Goal: Transaction & Acquisition: Purchase product/service

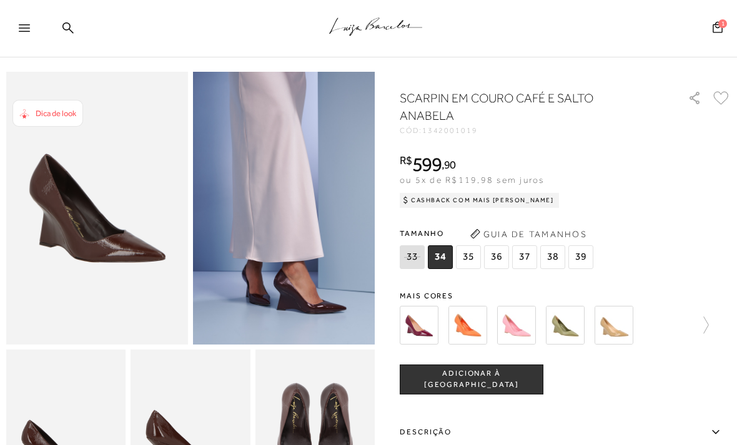
click at [496, 256] on span "36" at bounding box center [496, 257] width 25 height 24
click at [421, 324] on img at bounding box center [419, 325] width 39 height 39
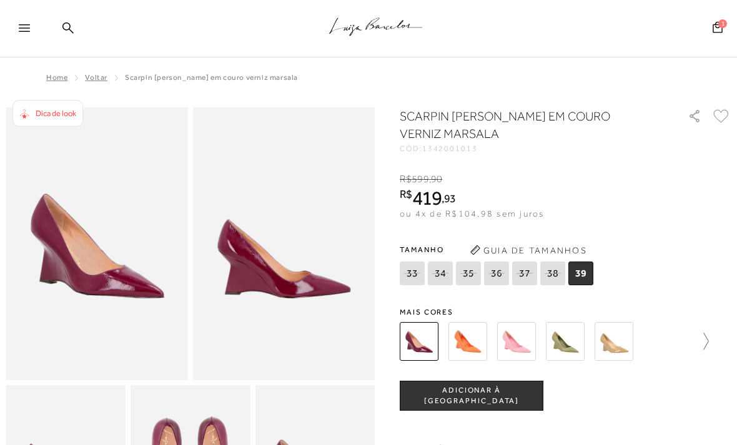
click at [706, 357] on link at bounding box center [699, 341] width 17 height 46
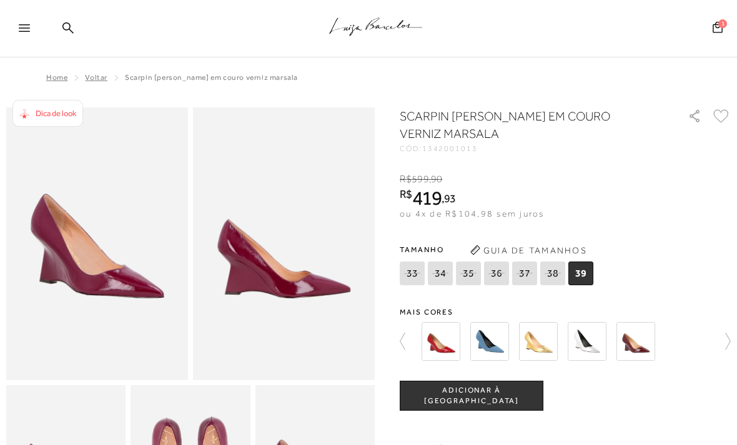
click at [630, 363] on div at bounding box center [561, 341] width 287 height 46
click at [632, 365] on div "SCARPIN ANABELA EM COURO VERNIZ MARSALA CÓD: 1342001013 × É necessário selecion…" at bounding box center [565, 384] width 331 height 554
click at [728, 358] on link at bounding box center [721, 341] width 17 height 46
click at [589, 365] on div "SCARPIN ANABELA EM COURO VERNIZ MARSALA CÓD: 1342001013 × É necessário selecion…" at bounding box center [565, 384] width 331 height 554
click at [640, 358] on img at bounding box center [635, 341] width 39 height 39
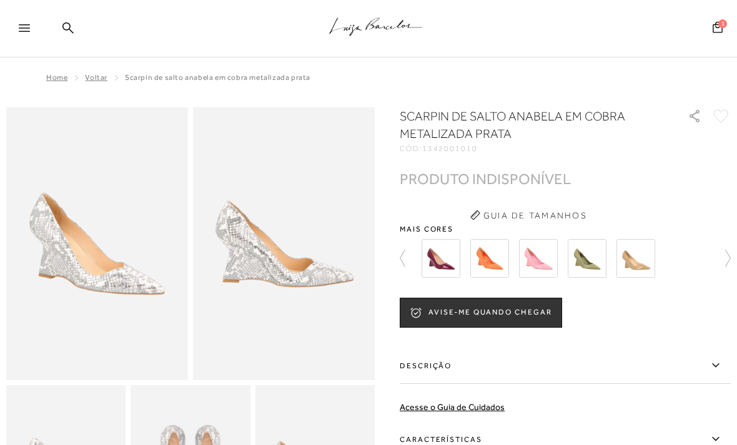
click at [589, 259] on img at bounding box center [587, 258] width 39 height 39
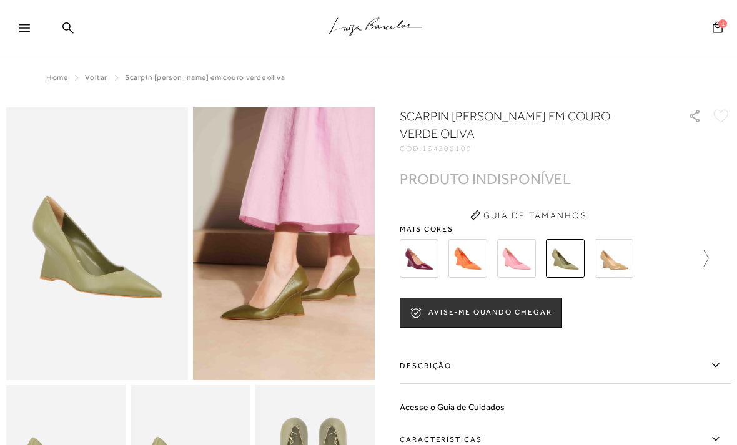
click at [705, 257] on icon at bounding box center [699, 258] width 17 height 17
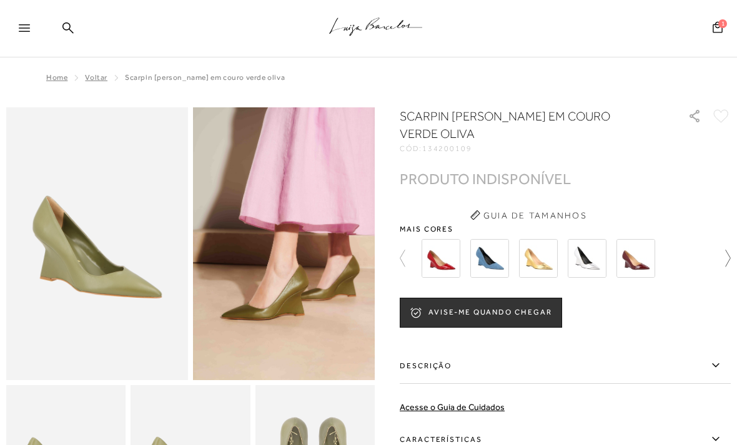
click at [705, 257] on div at bounding box center [565, 258] width 331 height 46
click at [727, 260] on icon at bounding box center [721, 258] width 17 height 17
click at [635, 259] on img at bounding box center [635, 258] width 39 height 39
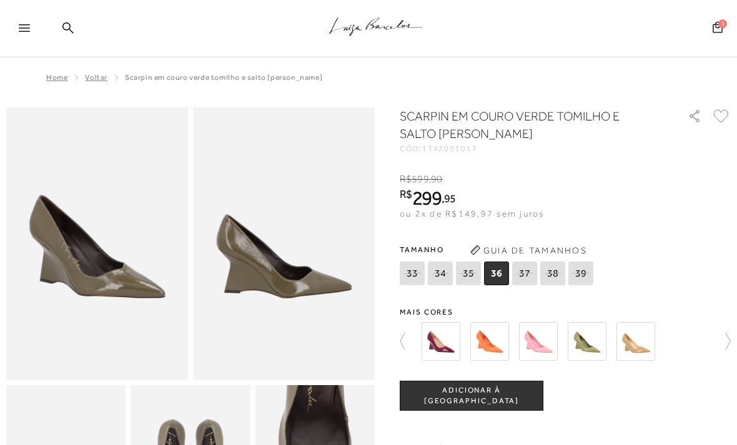
click at [431, 359] on img at bounding box center [440, 341] width 39 height 39
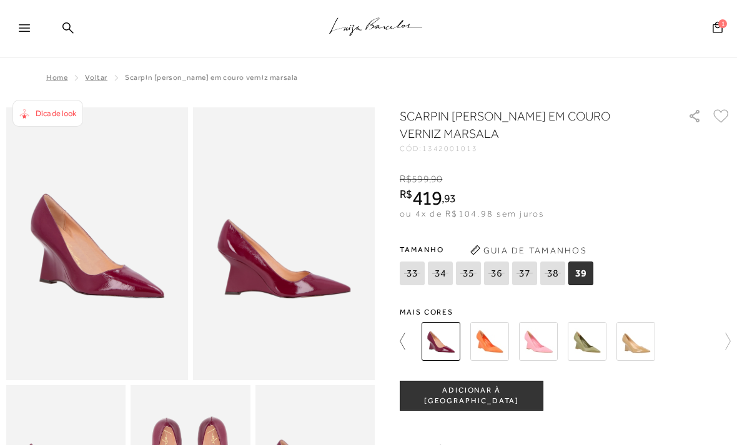
click at [401, 358] on link at bounding box center [408, 341] width 17 height 46
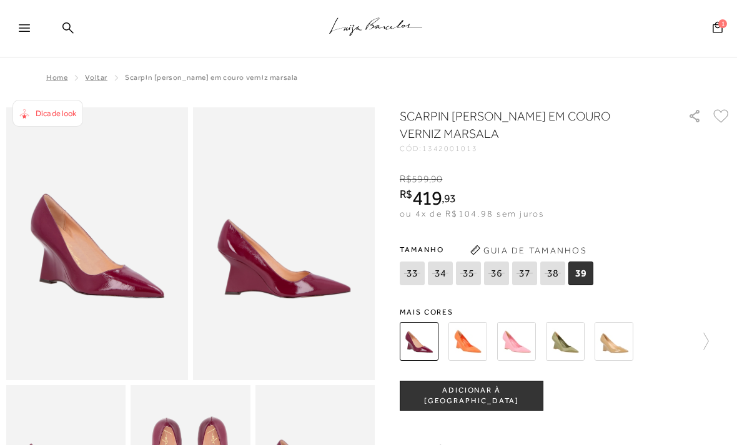
click at [681, 254] on div "Tamanho 33 34 35" at bounding box center [565, 264] width 331 height 48
click at [716, 445] on html "Página de detalhes do produto de SCARPIN ANABELA EM COURO VERNIZ MARSALA está c…" at bounding box center [368, 222] width 737 height 445
click at [470, 338] on img at bounding box center [467, 341] width 39 height 39
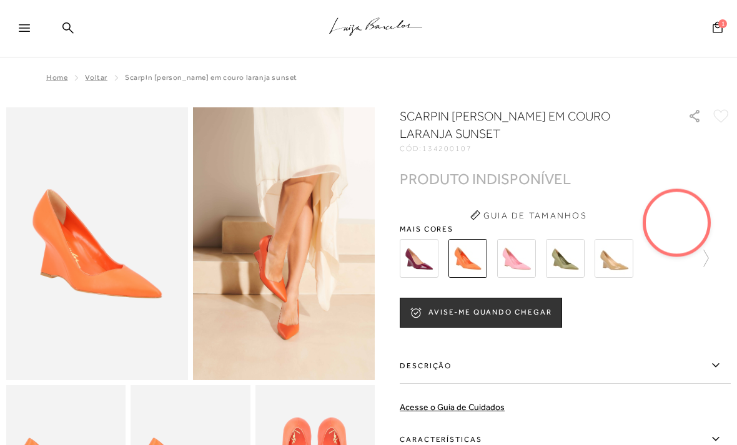
click at [561, 256] on img at bounding box center [565, 258] width 39 height 39
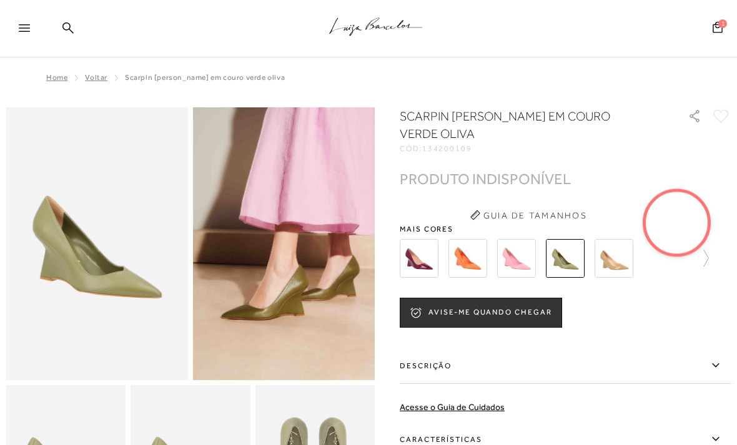
click at [615, 260] on img at bounding box center [613, 258] width 39 height 39
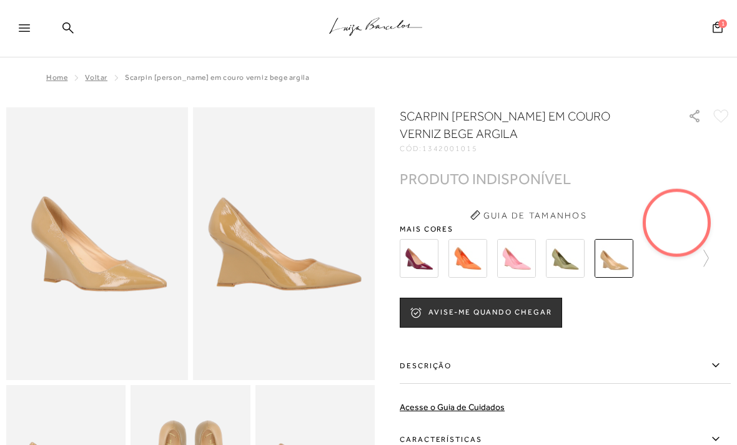
click at [707, 260] on icon at bounding box center [699, 258] width 17 height 17
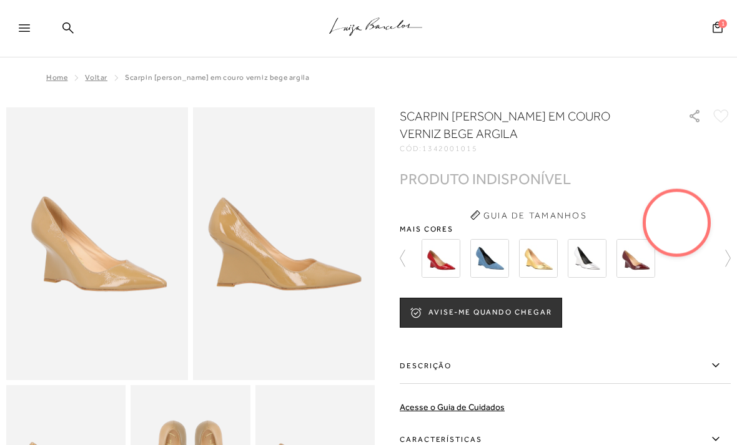
click at [436, 257] on img at bounding box center [440, 258] width 39 height 39
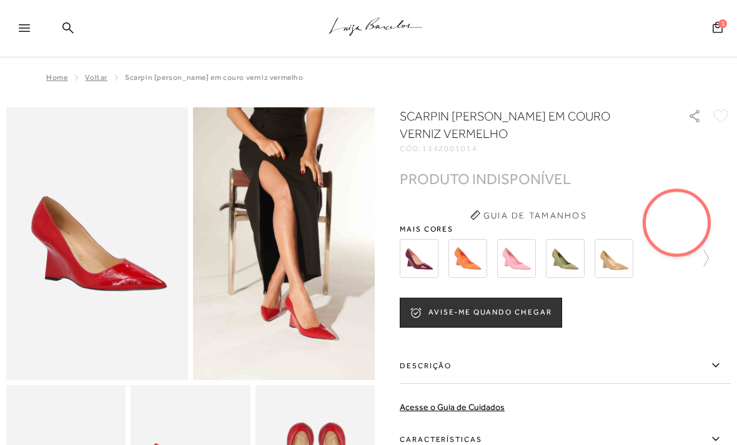
click at [478, 256] on img at bounding box center [467, 258] width 39 height 39
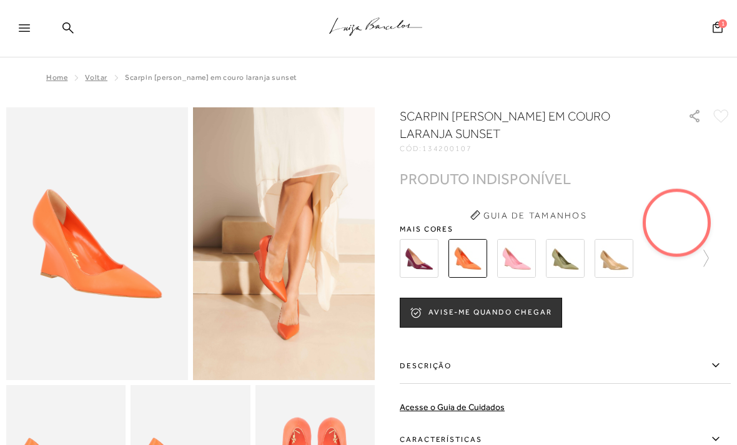
click at [560, 262] on img at bounding box center [565, 258] width 39 height 39
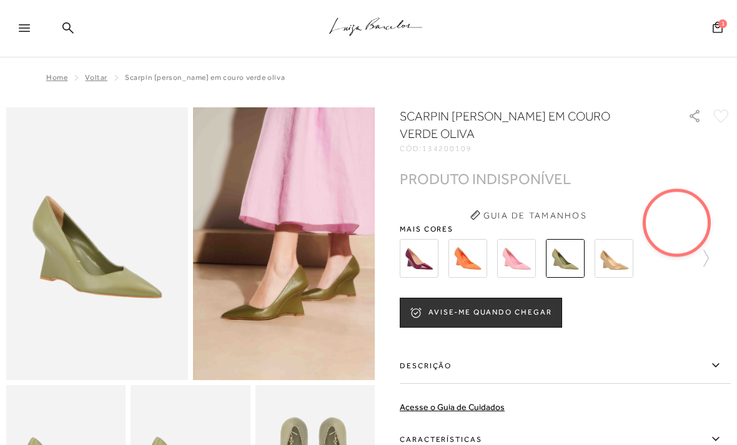
click at [456, 259] on img at bounding box center [467, 258] width 39 height 39
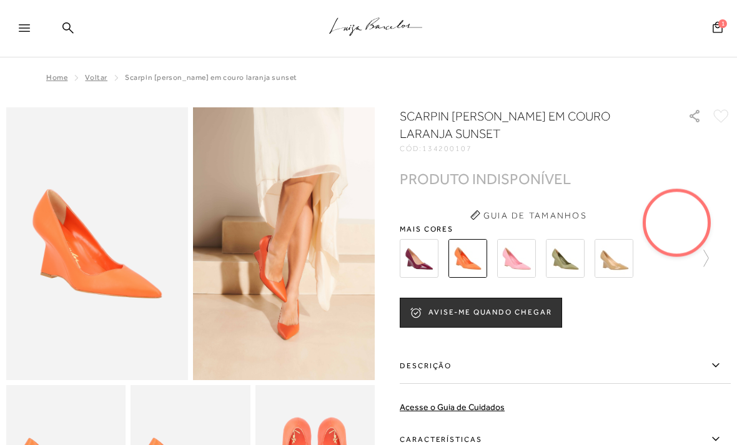
click at [468, 259] on img at bounding box center [467, 258] width 39 height 39
click at [516, 266] on img at bounding box center [516, 258] width 39 height 39
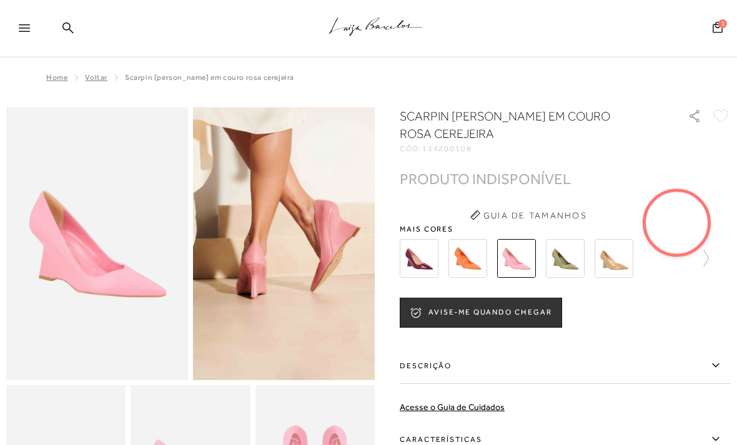
click at [569, 255] on img at bounding box center [565, 258] width 39 height 39
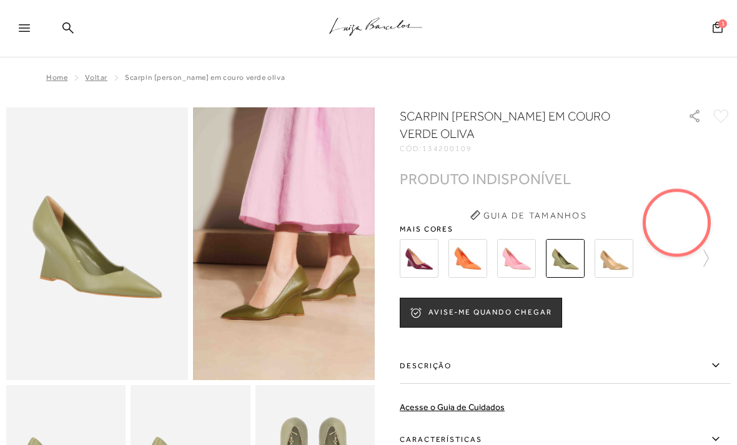
click at [606, 262] on img at bounding box center [613, 258] width 39 height 39
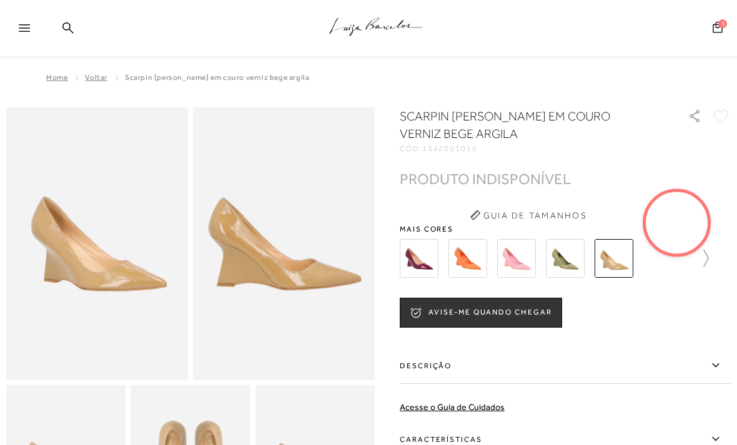
click at [707, 259] on icon at bounding box center [699, 258] width 17 height 17
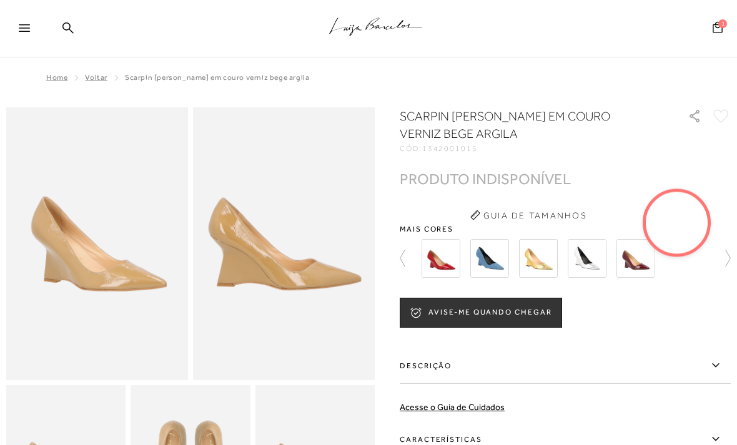
click at [440, 262] on img at bounding box center [440, 258] width 39 height 39
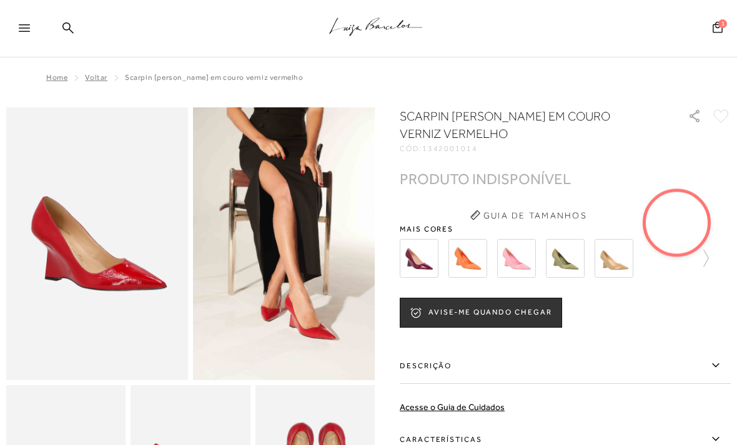
click at [408, 261] on img at bounding box center [419, 258] width 39 height 39
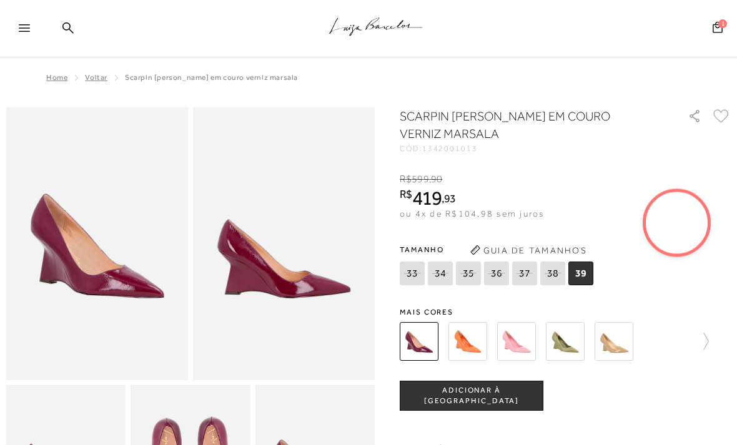
click at [709, 339] on div at bounding box center [565, 341] width 331 height 46
click at [702, 340] on icon at bounding box center [699, 341] width 17 height 17
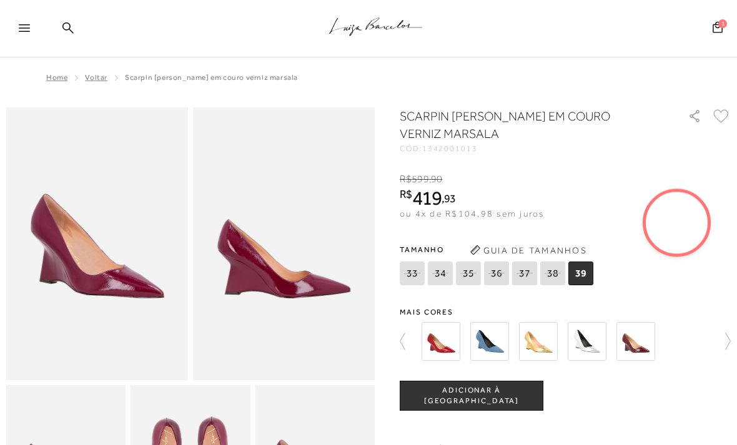
click at [634, 347] on img at bounding box center [635, 341] width 39 height 39
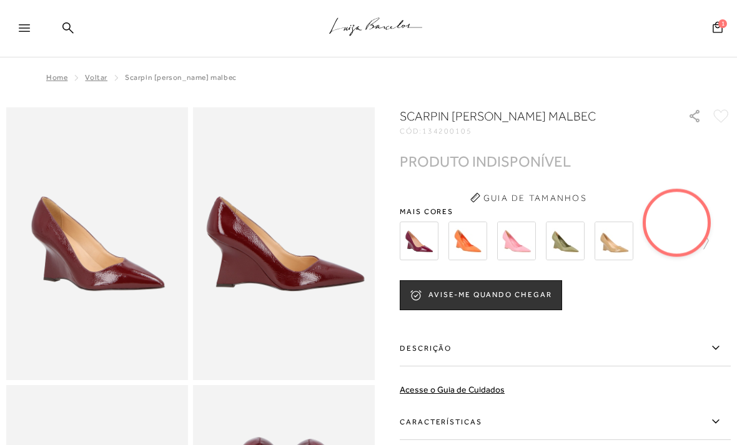
click at [706, 240] on div "Vídeo do produto" at bounding box center [677, 223] width 68 height 68
click at [707, 245] on div "Vídeo do produto" at bounding box center [677, 223] width 68 height 68
click at [450, 117] on h1 "SCARPIN [PERSON_NAME] MALBEC" at bounding box center [517, 115] width 234 height 17
click at [159, 79] on span "SCARPIN [PERSON_NAME] MALBEC" at bounding box center [181, 77] width 112 height 9
click at [99, 76] on span "Voltar" at bounding box center [96, 77] width 22 height 9
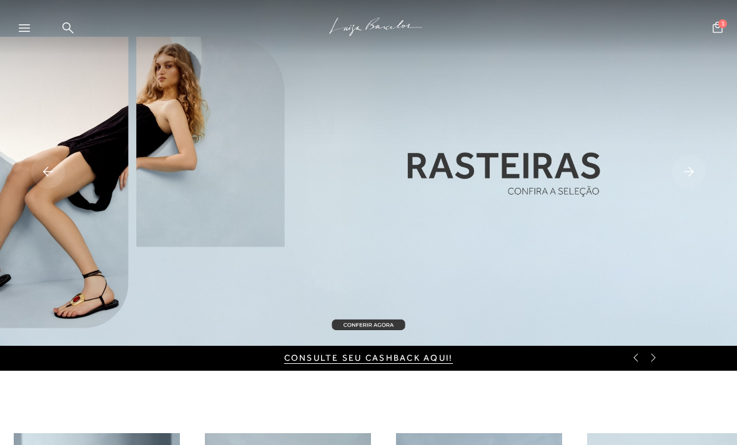
click at [24, 24] on icon at bounding box center [24, 27] width 11 height 7
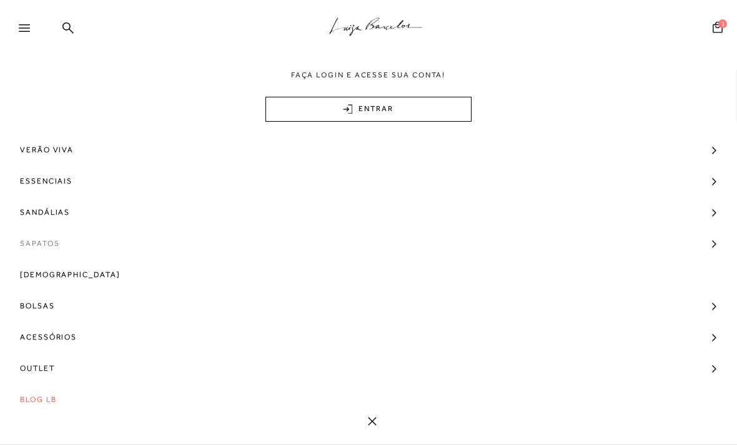
click at [46, 242] on span "Sapatos" at bounding box center [39, 243] width 39 height 31
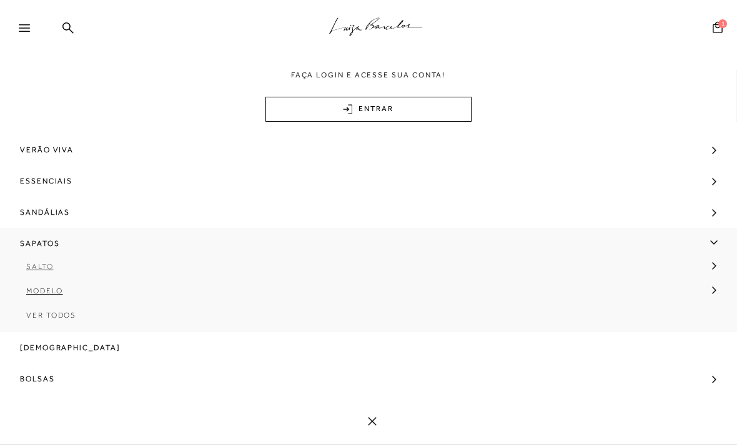
click at [48, 268] on span "Salto" at bounding box center [39, 266] width 27 height 9
click at [67, 315] on span "Salto Médio" at bounding box center [65, 315] width 58 height 9
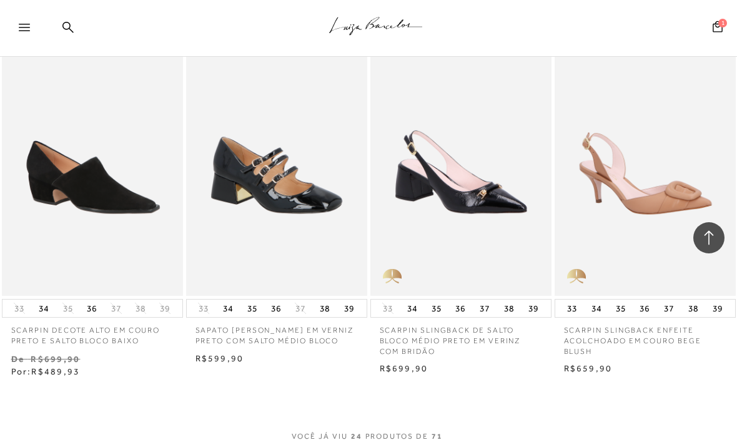
scroll to position [1888, 0]
click at [651, 263] on img at bounding box center [646, 160] width 180 height 272
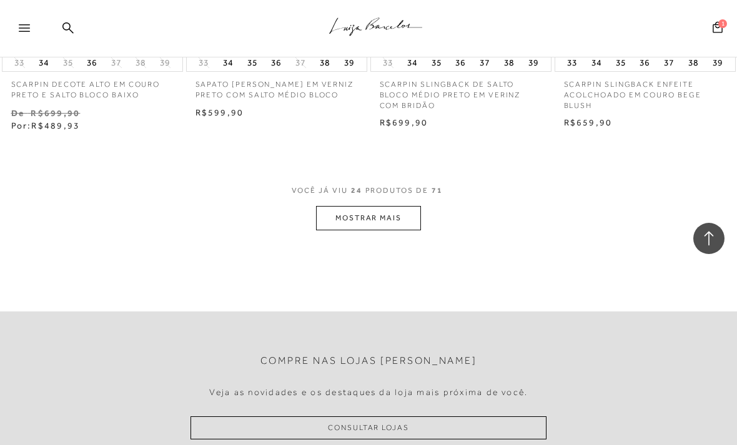
scroll to position [2134, 0]
click at [342, 206] on button "MOSTRAR MAIS" at bounding box center [368, 217] width 105 height 24
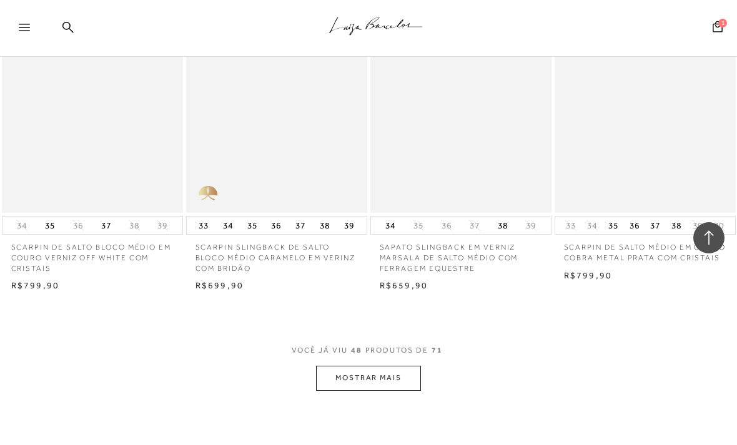
scroll to position [4164, 0]
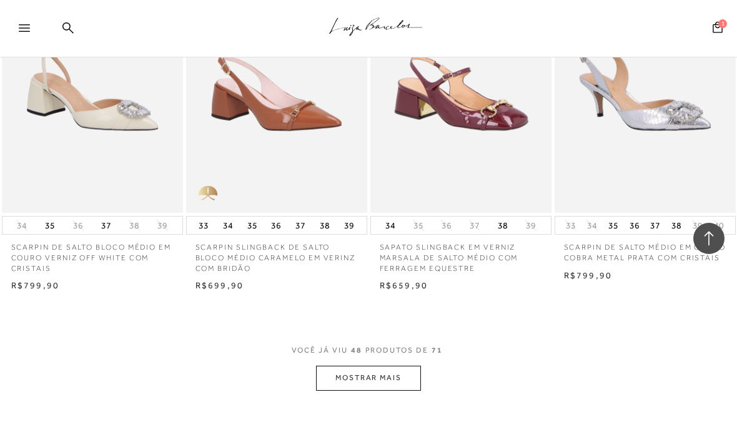
click at [389, 366] on button "MOSTRAR MAIS" at bounding box center [368, 378] width 105 height 24
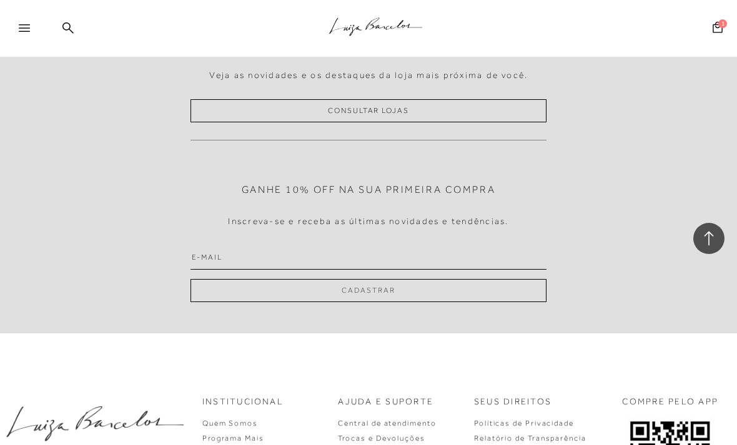
scroll to position [6675, 0]
click at [22, 27] on icon at bounding box center [24, 27] width 11 height 7
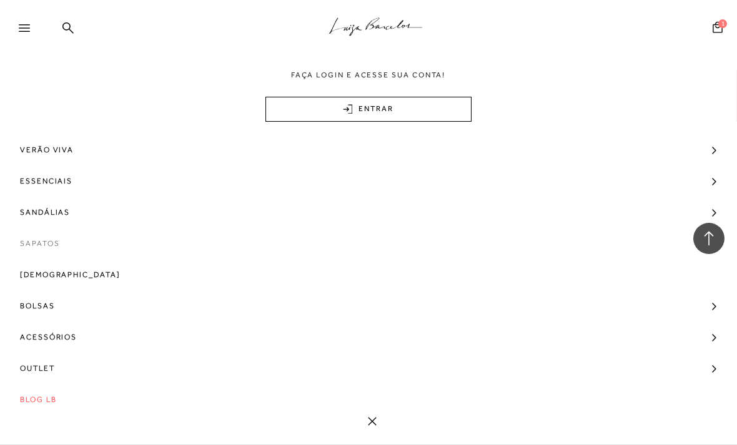
click at [46, 242] on span "Sapatos" at bounding box center [39, 243] width 39 height 31
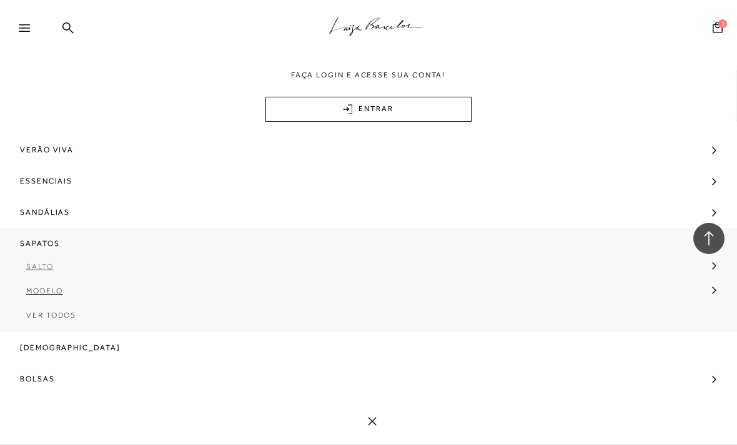
click at [41, 267] on span "Salto" at bounding box center [39, 266] width 27 height 9
click at [70, 340] on span "Salto Alto" at bounding box center [61, 339] width 51 height 9
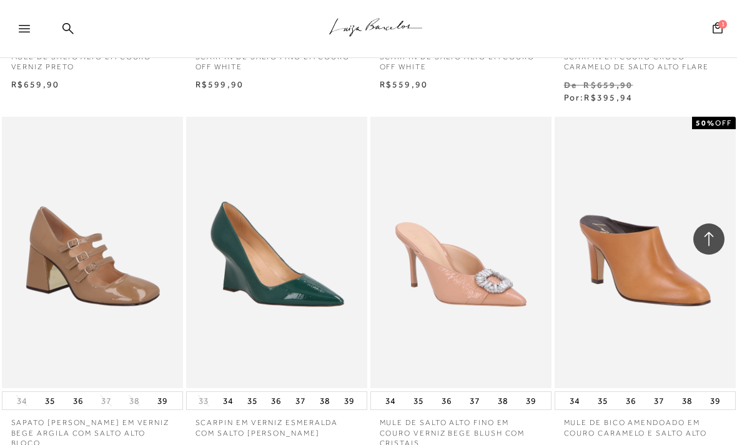
scroll to position [1793, 0]
click at [274, 239] on img at bounding box center [277, 253] width 180 height 272
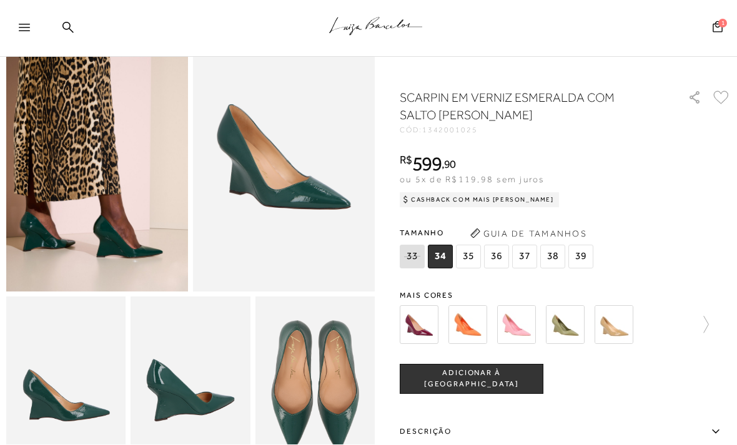
scroll to position [89, 0]
click at [420, 325] on img at bounding box center [419, 325] width 39 height 39
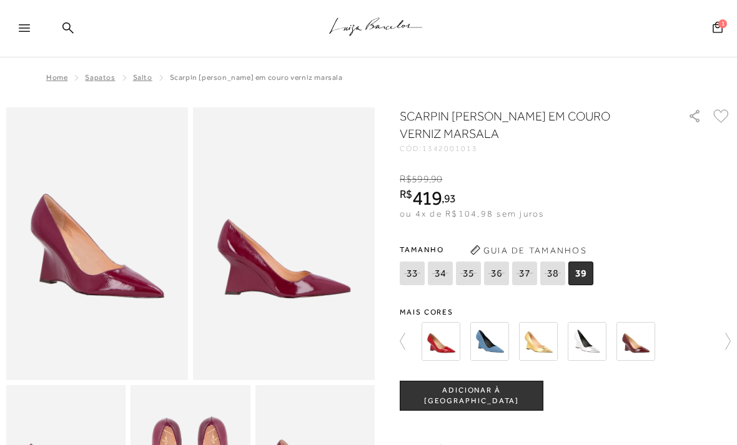
click at [436, 345] on img at bounding box center [440, 341] width 39 height 39
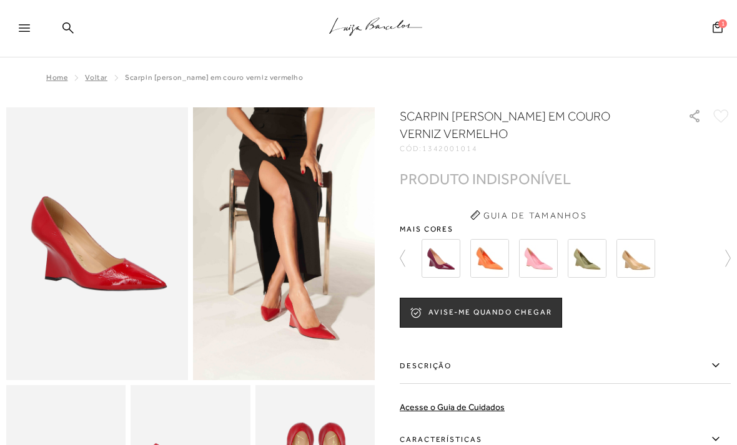
click at [581, 259] on img at bounding box center [587, 258] width 39 height 39
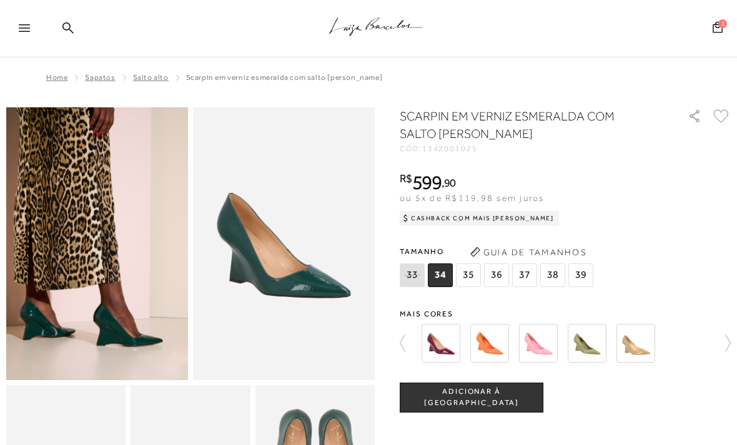
click at [494, 275] on span "36" at bounding box center [496, 275] width 25 height 24
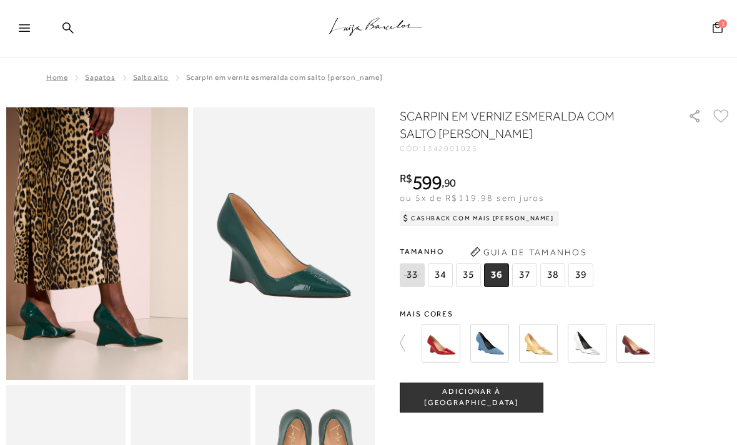
click at [472, 396] on span "ADICIONAR À [GEOGRAPHIC_DATA]" at bounding box center [471, 398] width 142 height 22
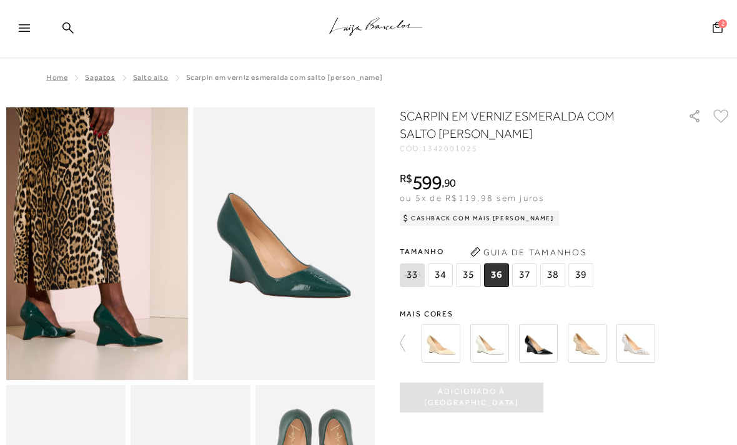
click at [537, 351] on img at bounding box center [538, 343] width 39 height 39
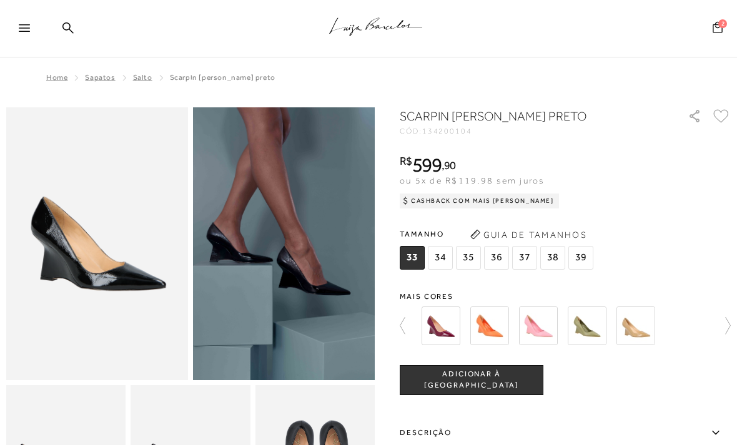
click at [718, 26] on span "2" at bounding box center [722, 23] width 9 height 9
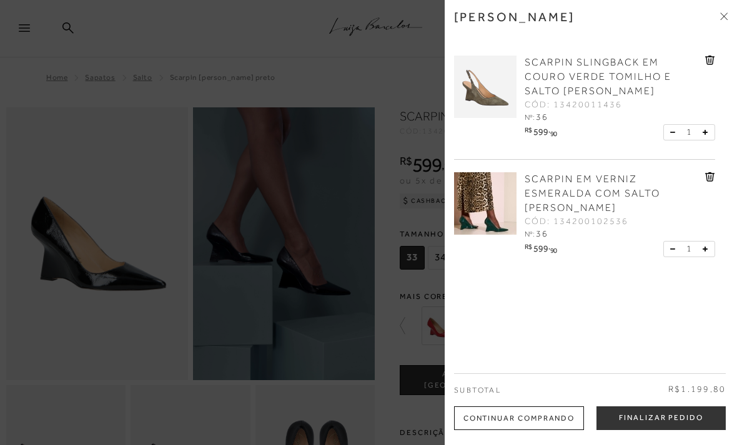
click at [710, 61] on icon at bounding box center [710, 60] width 10 height 9
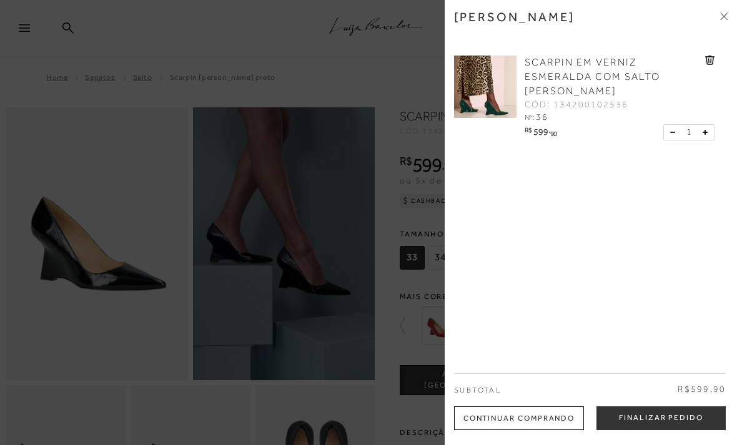
click at [367, 69] on div at bounding box center [368, 222] width 737 height 445
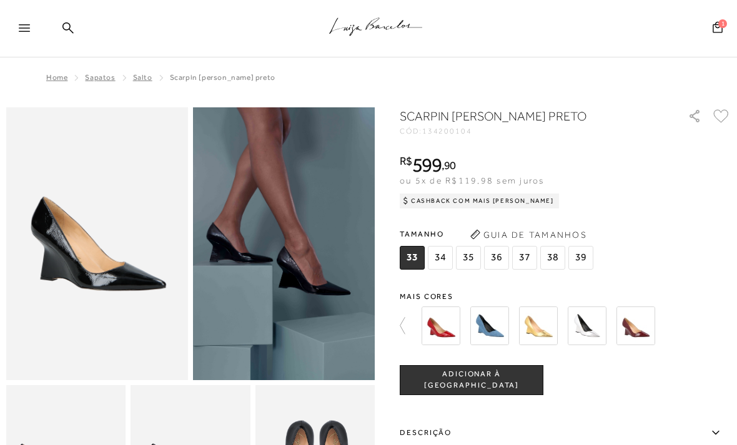
click at [441, 329] on img at bounding box center [440, 326] width 39 height 39
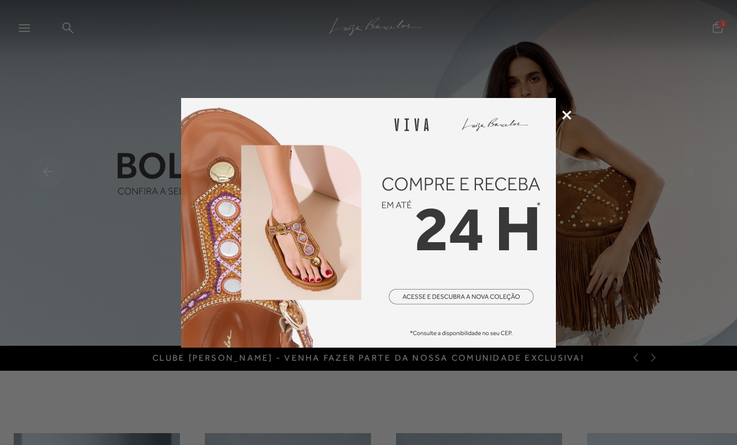
click at [566, 116] on icon at bounding box center [566, 115] width 9 height 9
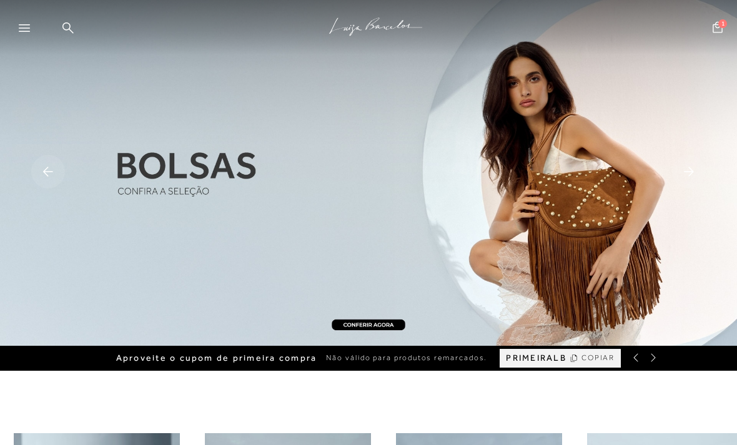
click at [720, 32] on icon at bounding box center [717, 26] width 10 height 11
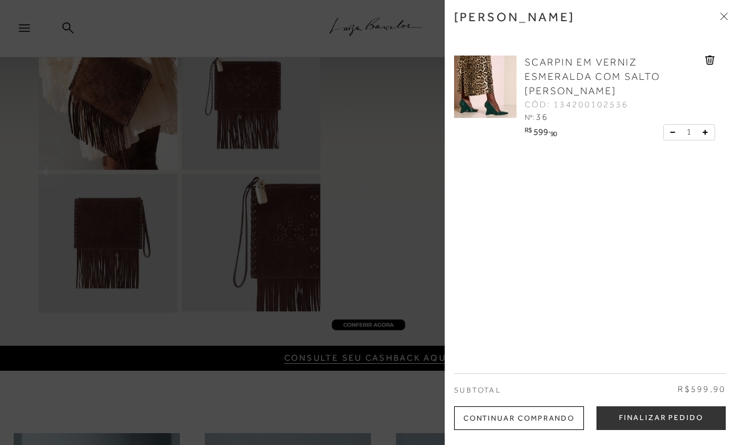
click at [564, 70] on link "SCARPIN EM VERNIZ ESMERALDA COM SALTO ANABELA" at bounding box center [612, 77] width 177 height 43
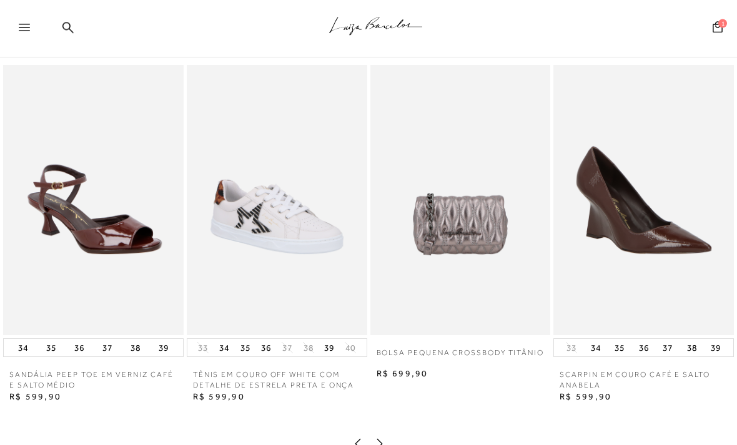
scroll to position [925, 0]
click at [644, 245] on img at bounding box center [643, 200] width 180 height 270
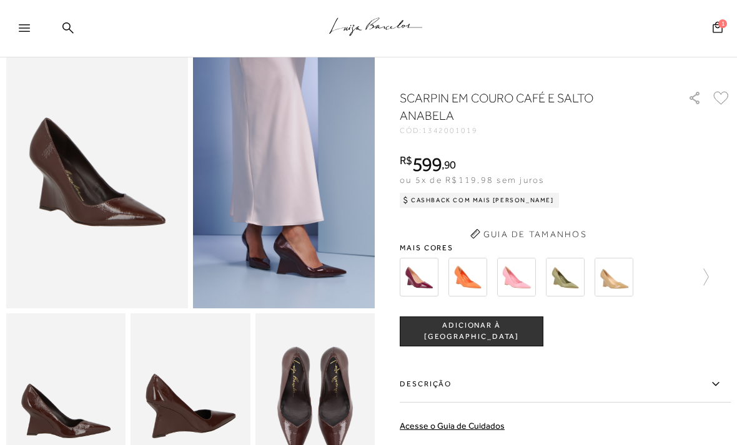
scroll to position [1, 0]
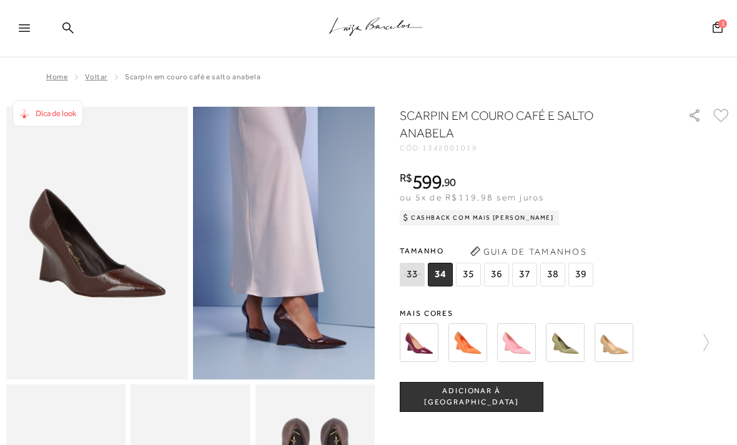
click at [497, 277] on span "36" at bounding box center [496, 275] width 25 height 24
click at [493, 397] on span "ADICIONAR À [GEOGRAPHIC_DATA]" at bounding box center [471, 397] width 142 height 22
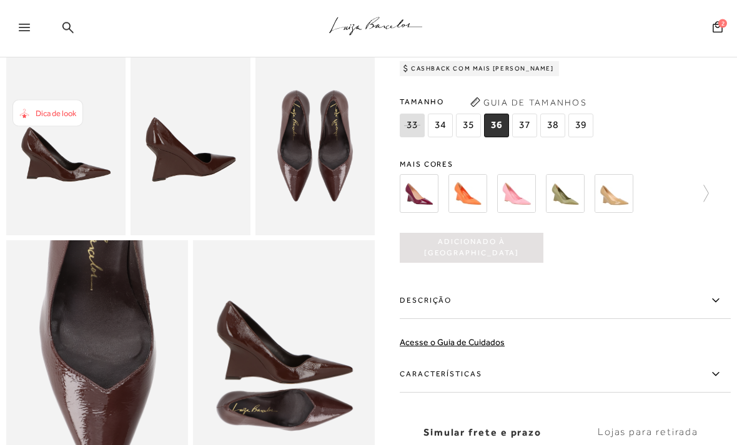
click at [522, 132] on span "37" at bounding box center [524, 126] width 25 height 24
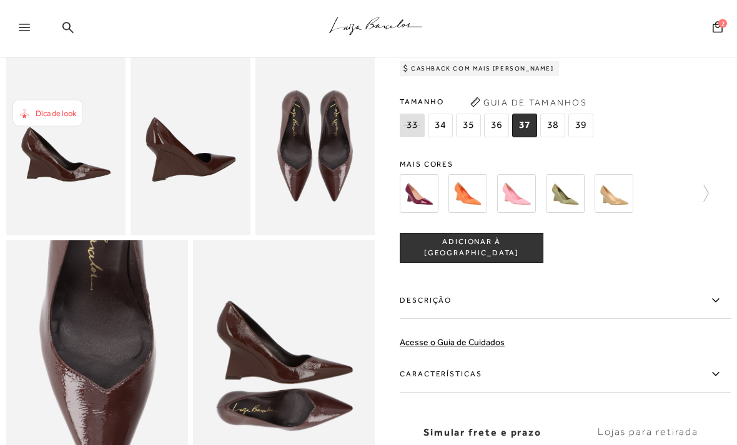
scroll to position [328, 0]
click at [493, 129] on span "36" at bounding box center [496, 126] width 25 height 24
click at [486, 254] on span "ADICIONAR À [GEOGRAPHIC_DATA]" at bounding box center [471, 248] width 142 height 22
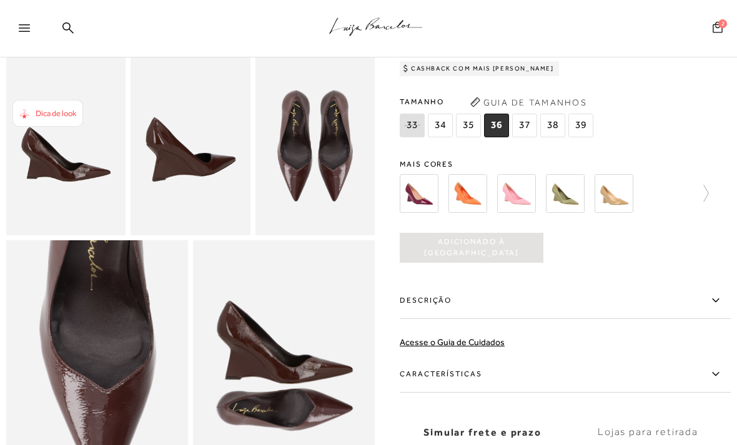
click at [713, 27] on icon at bounding box center [717, 26] width 10 height 11
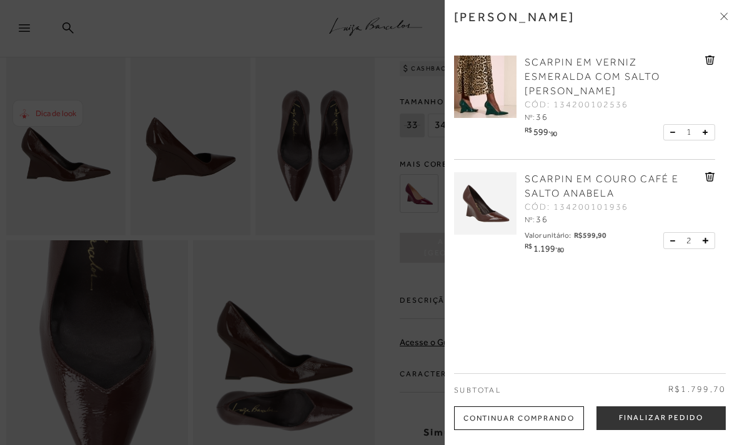
click at [670, 244] on button at bounding box center [675, 240] width 11 height 11
click at [706, 57] on icon at bounding box center [709, 60] width 9 height 9
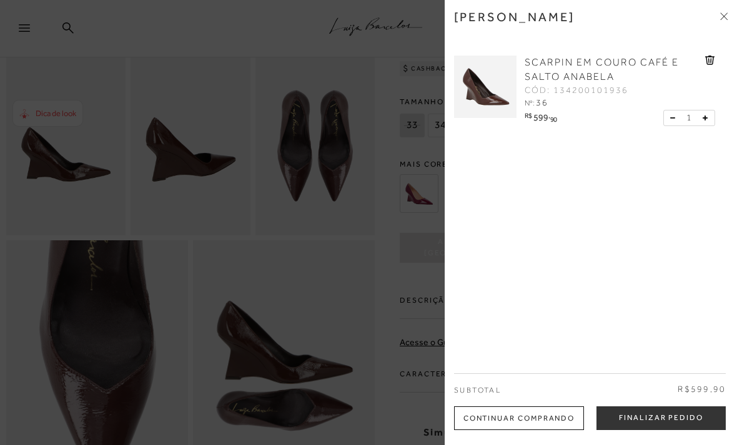
click at [665, 416] on button "Finalizar Pedido" at bounding box center [660, 418] width 129 height 24
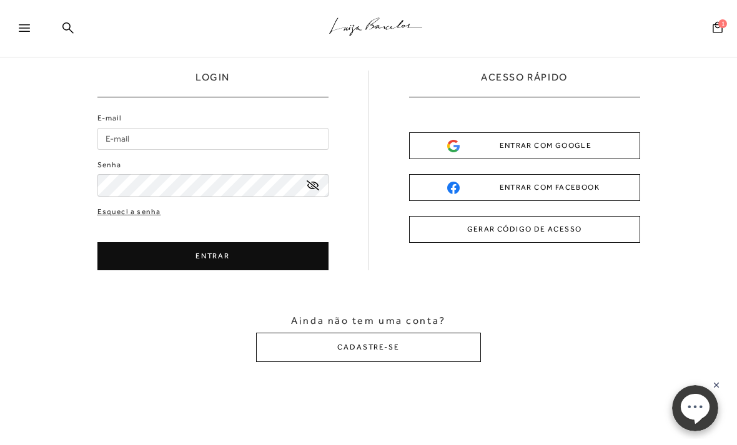
click at [235, 139] on input "E-mail" at bounding box center [212, 139] width 231 height 22
type input "[EMAIL_ADDRESS][DOMAIN_NAME]"
click at [375, 357] on button "CADASTRE-SE" at bounding box center [368, 347] width 225 height 29
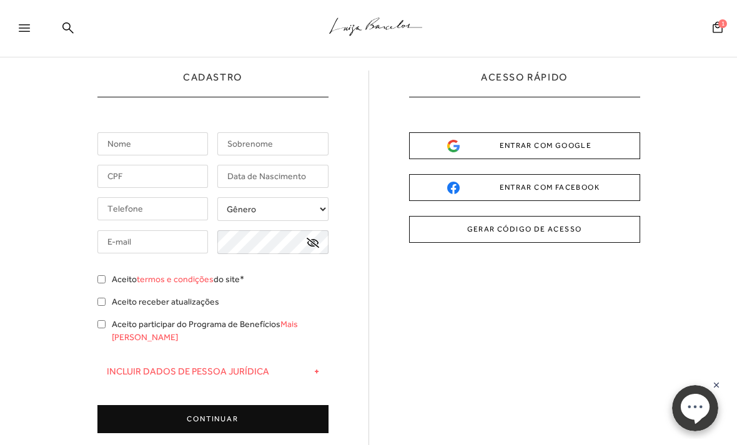
click at [152, 140] on input "text" at bounding box center [152, 143] width 111 height 23
type input "Rosane"
type input "[PERSON_NAME]"
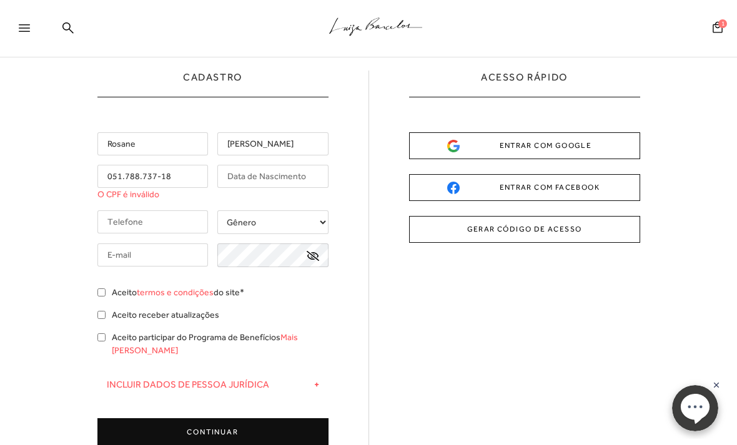
type input "051.788.737-18"
type input "01/12/1978"
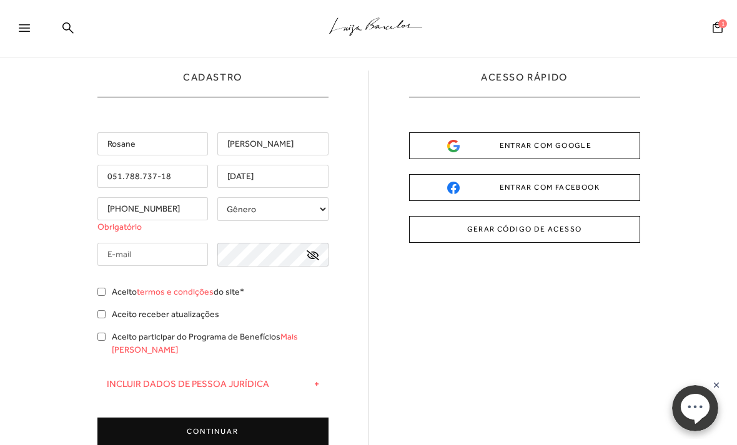
type input "(21) 98876-0995"
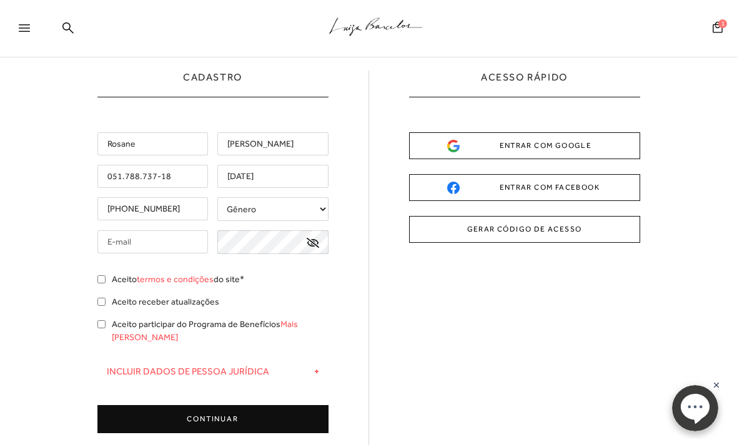
select select
click at [175, 244] on input "text" at bounding box center [152, 241] width 111 height 23
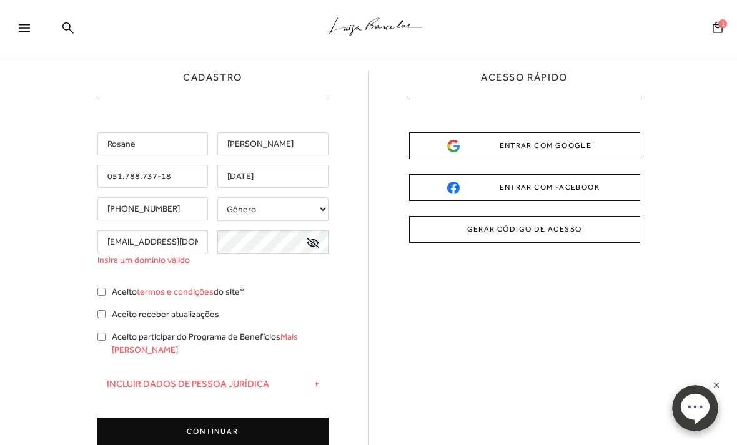
type input "Rosane.g.santos@hotmail.com"
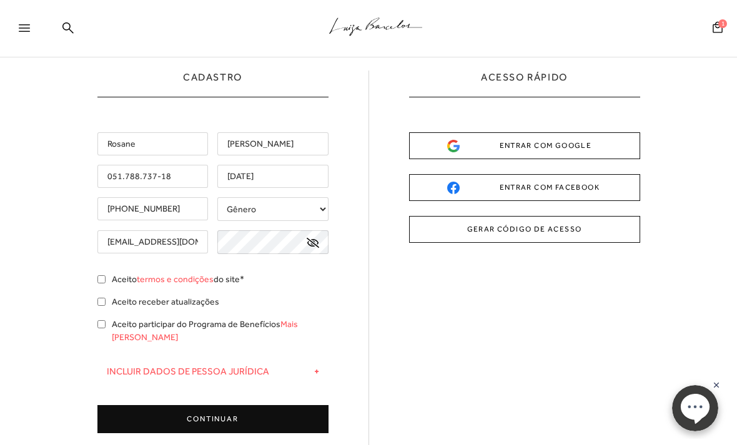
click at [313, 242] on icon at bounding box center [313, 243] width 12 height 10
click at [105, 282] on input "Aceito termos e condições do site*" at bounding box center [101, 279] width 8 height 8
checkbox input "true"
click at [105, 326] on input "Aceito participar do Programa de Benefícios Mais Luiza" at bounding box center [101, 324] width 8 height 8
checkbox input "true"
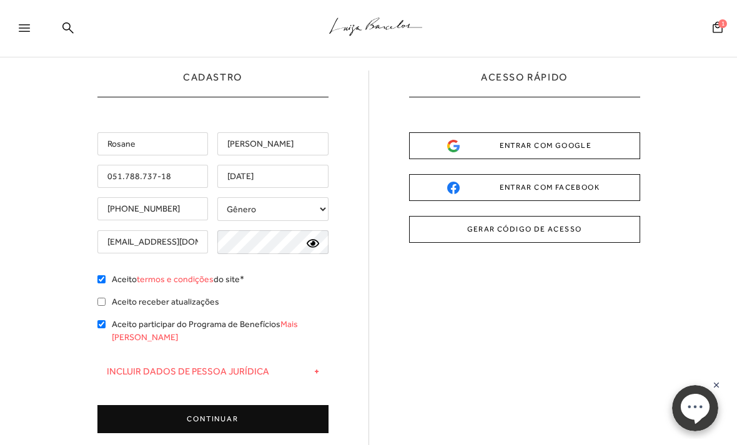
click at [106, 306] on input "Aceito receber atualizações" at bounding box center [101, 302] width 8 height 8
checkbox input "true"
click at [205, 410] on button "CONTINUAR" at bounding box center [212, 419] width 231 height 28
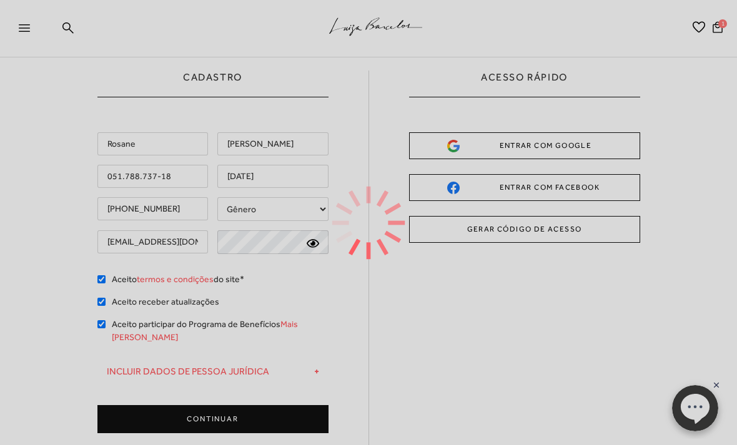
type input "rosane.g.santos@hotmail.com"
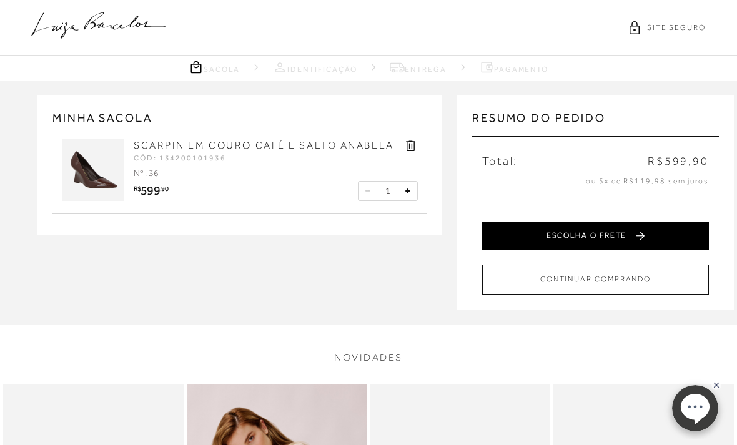
click at [583, 235] on button "ESCOLHA O FRETE" at bounding box center [595, 236] width 227 height 28
